Goal: Information Seeking & Learning: Learn about a topic

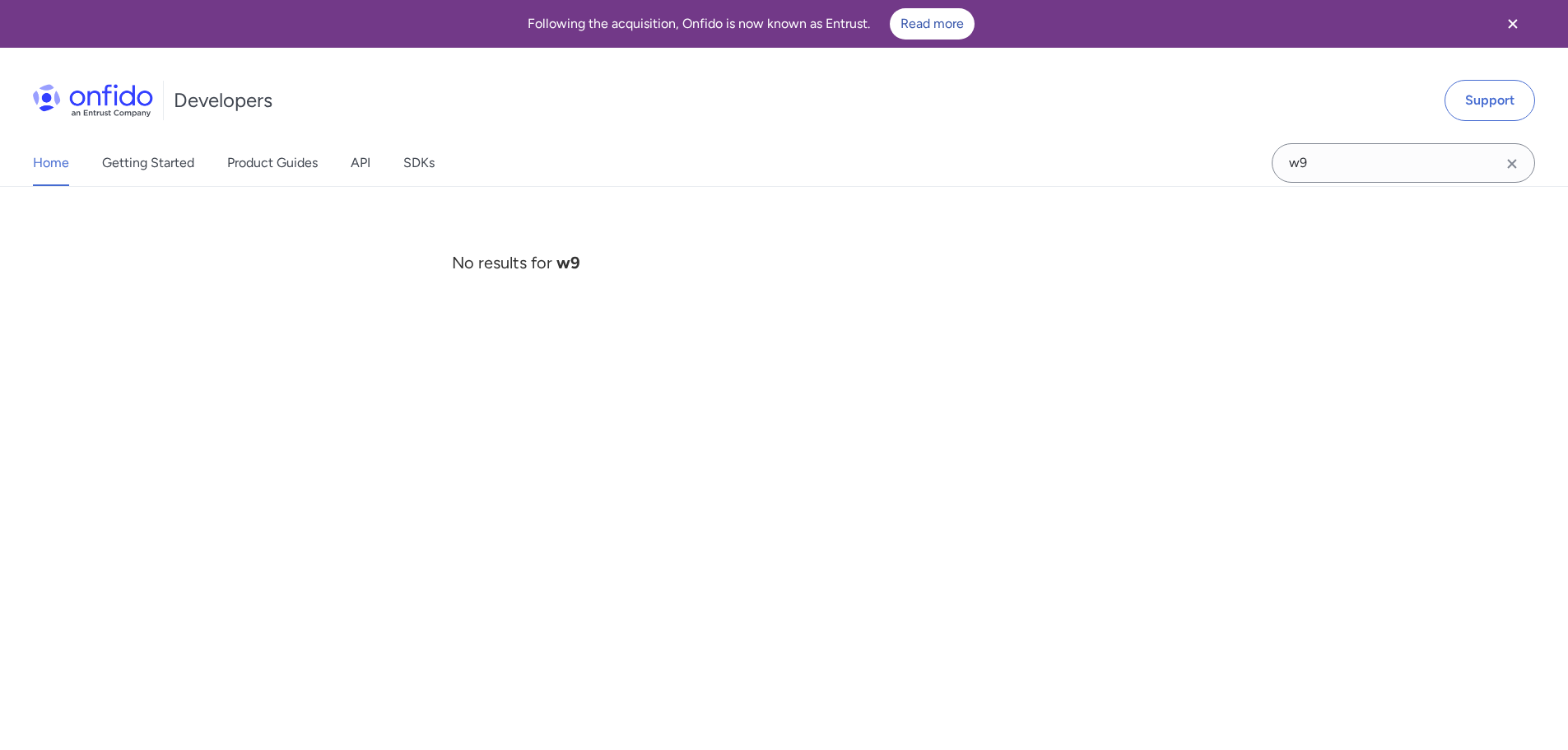
drag, startPoint x: 1383, startPoint y: 162, endPoint x: 1148, endPoint y: 183, distance: 235.9
click at [1148, 183] on div "Home Getting Started Product Guides API SDKs w9 w9 No results for w9" at bounding box center [784, 163] width 1568 height 46
click at [468, 259] on span "No results for w9" at bounding box center [516, 262] width 129 height 19
click at [468, 258] on span "No results for w9" at bounding box center [516, 262] width 129 height 19
drag, startPoint x: 1351, startPoint y: 157, endPoint x: 958, endPoint y: 156, distance: 393.0
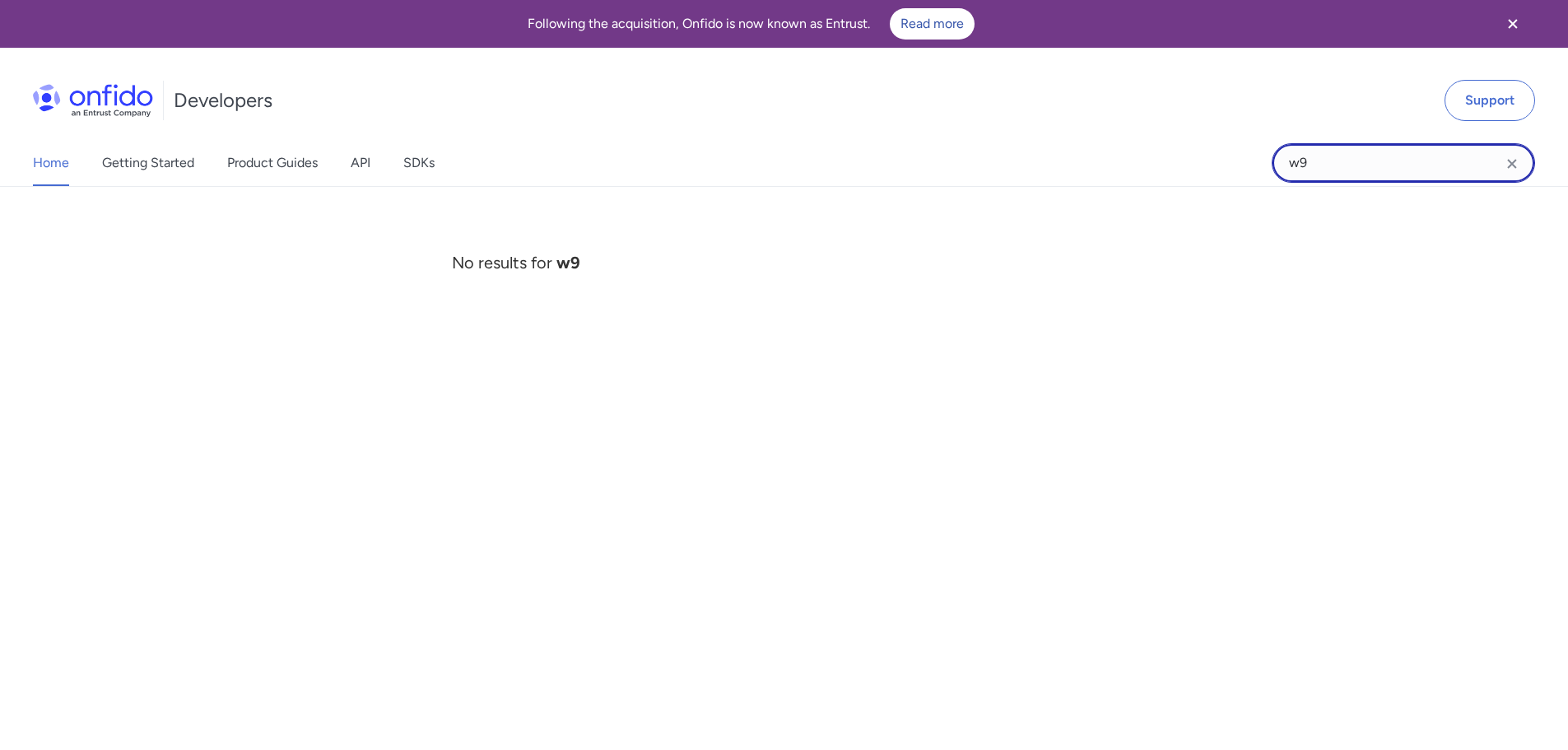
click at [962, 156] on div "Home Getting Started Product Guides API SDKs w9 w9 No results for w9" at bounding box center [784, 163] width 1568 height 46
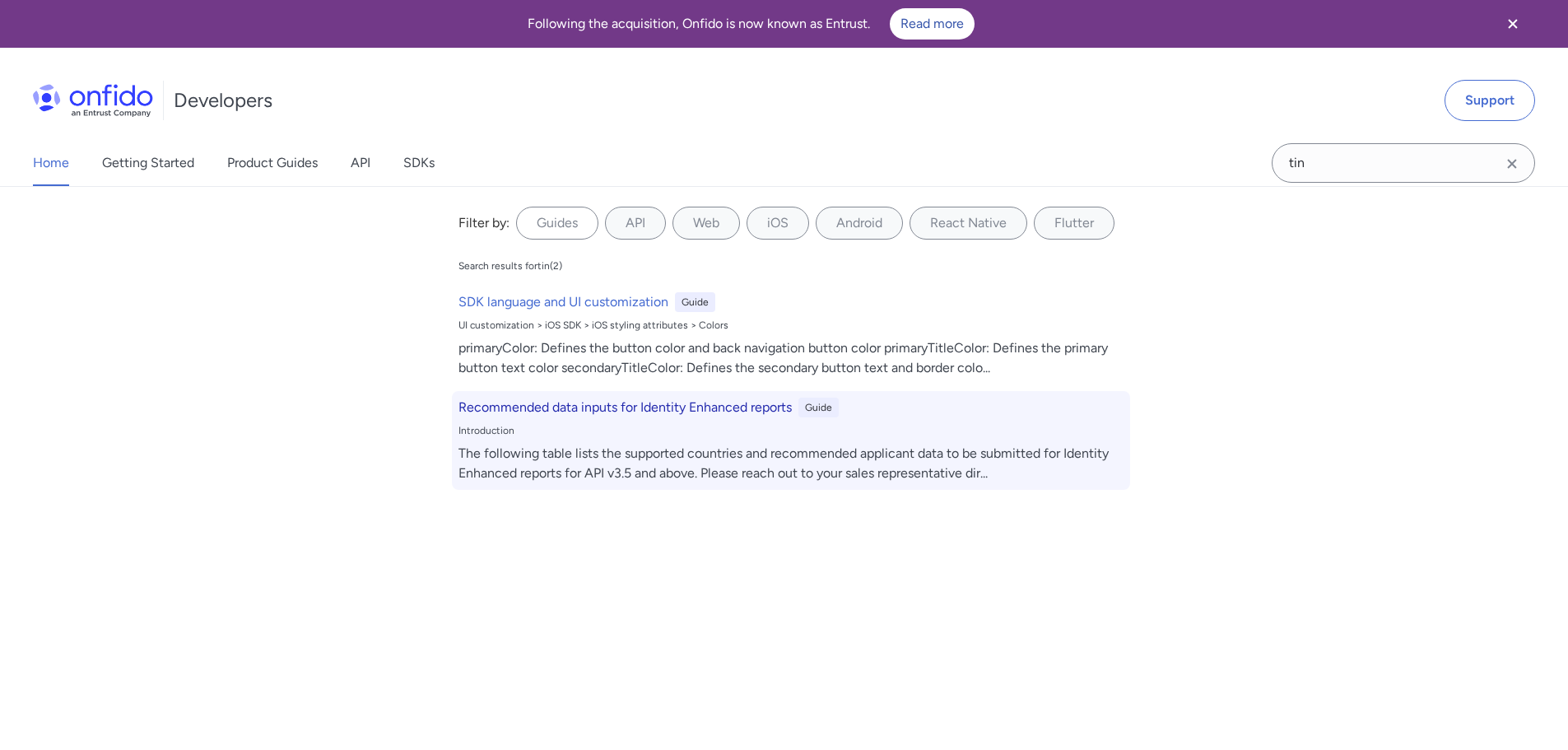
click at [604, 437] on div "Recommended data inputs for Identity Enhanced reports Guide Introduction The fo…" at bounding box center [791, 439] width 678 height 98
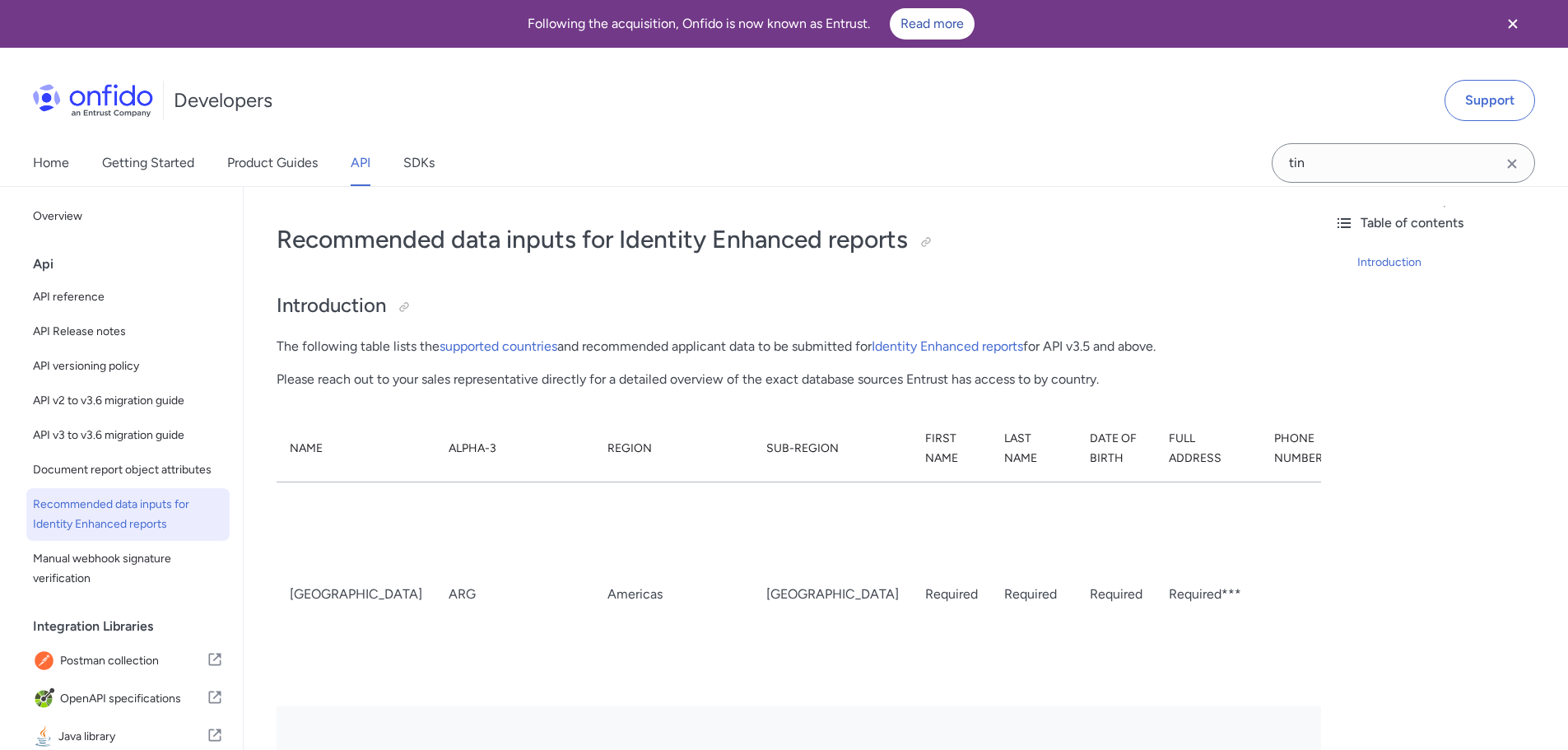
scroll to position [187, 0]
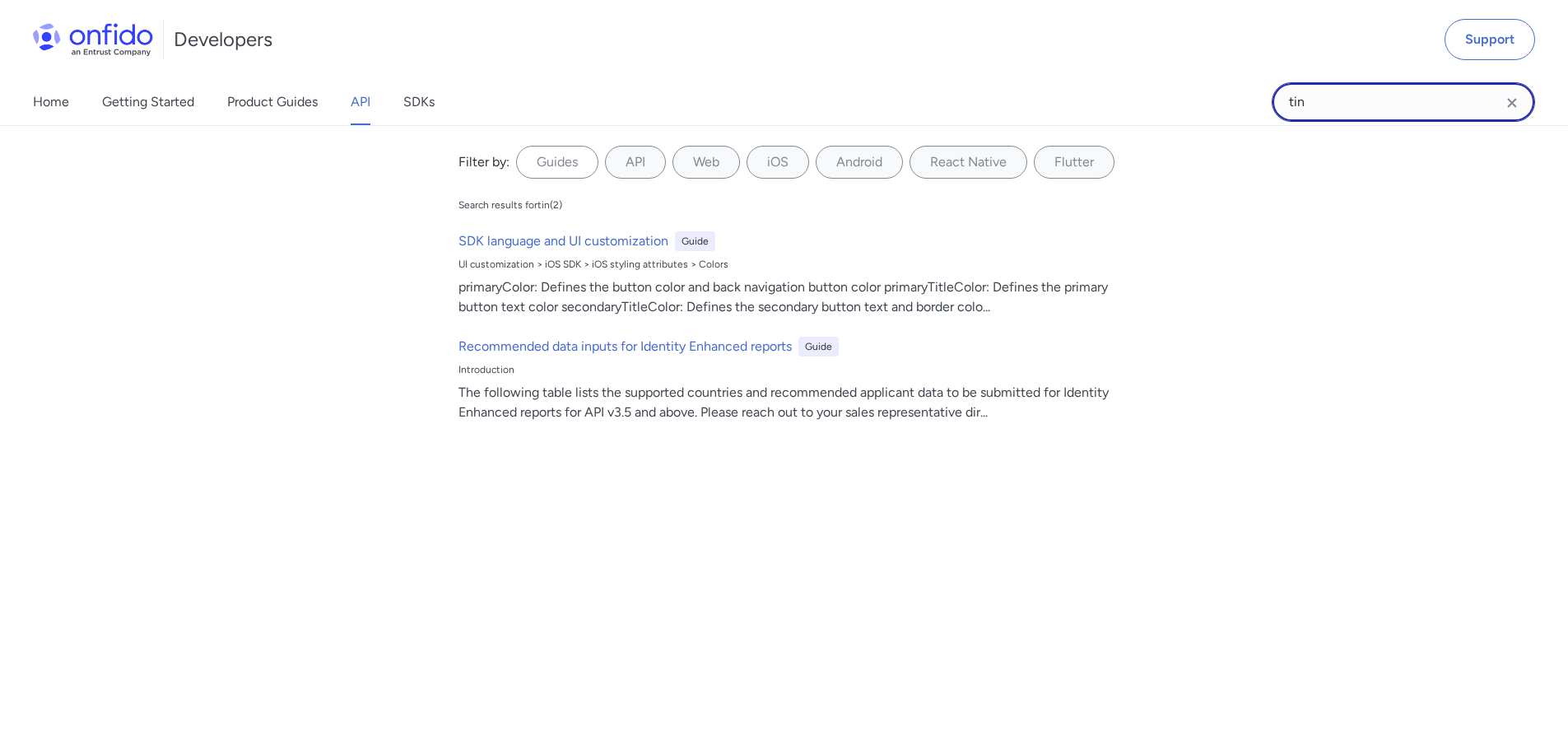
drag, startPoint x: 1356, startPoint y: 104, endPoint x: 1100, endPoint y: 77, distance: 257.4
click at [1101, 77] on div "Developers Support Home Getting Started Product Guides API SDKs tin tin Filter …" at bounding box center [784, 62] width 1568 height 126
type input "eid"
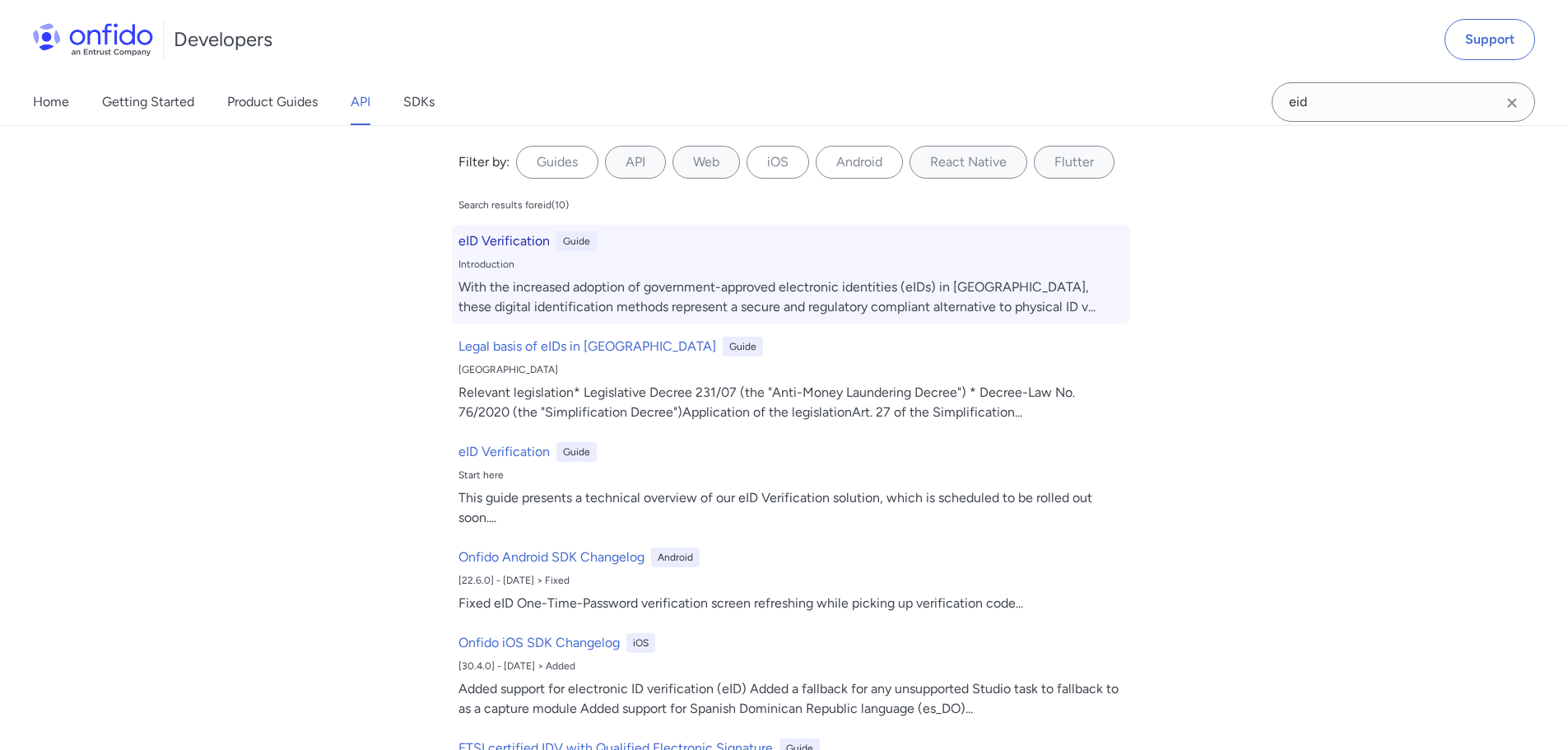
click at [511, 240] on h6 "eID Verification" at bounding box center [505, 241] width 92 height 19
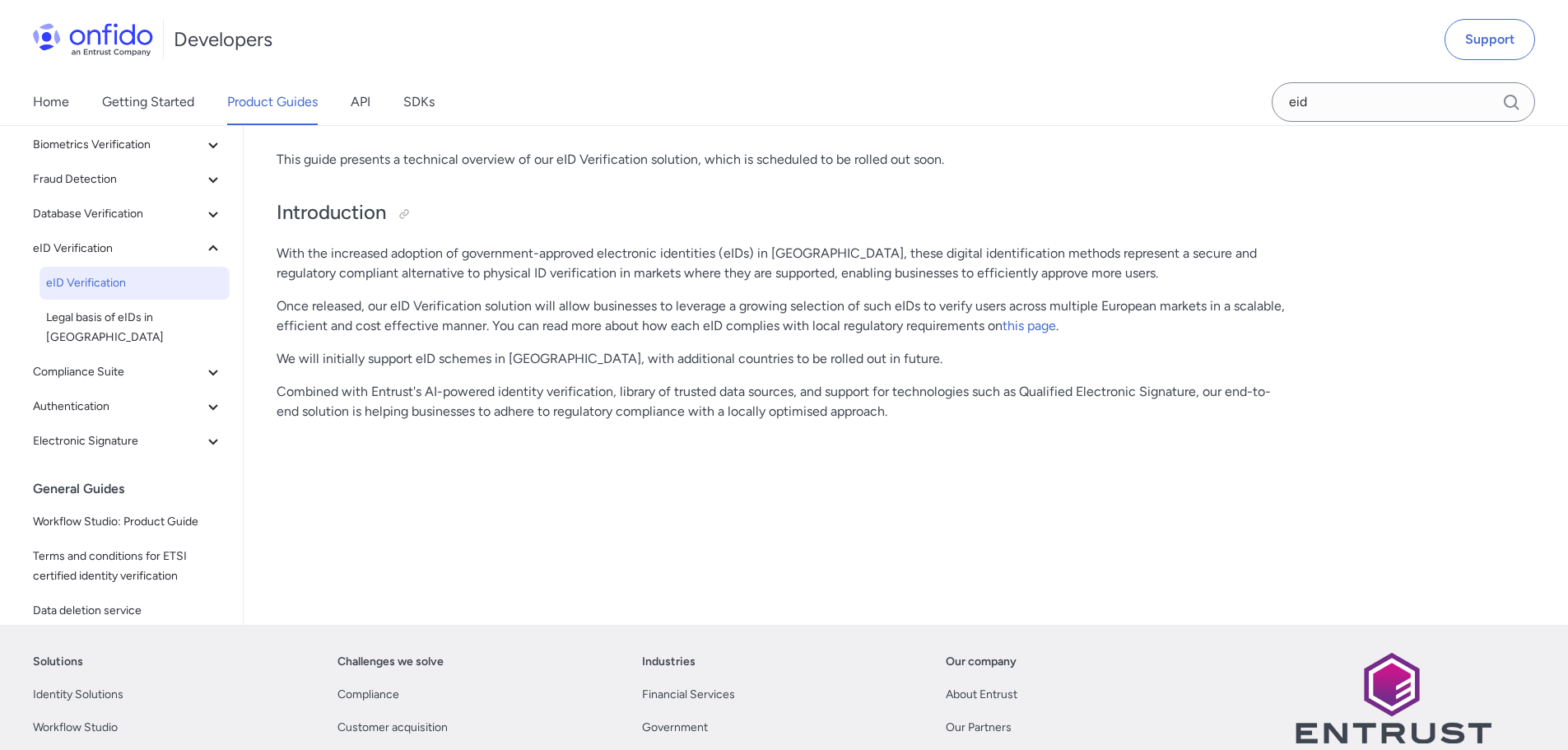
scroll to position [208, 0]
